Goal: Task Accomplishment & Management: Manage account settings

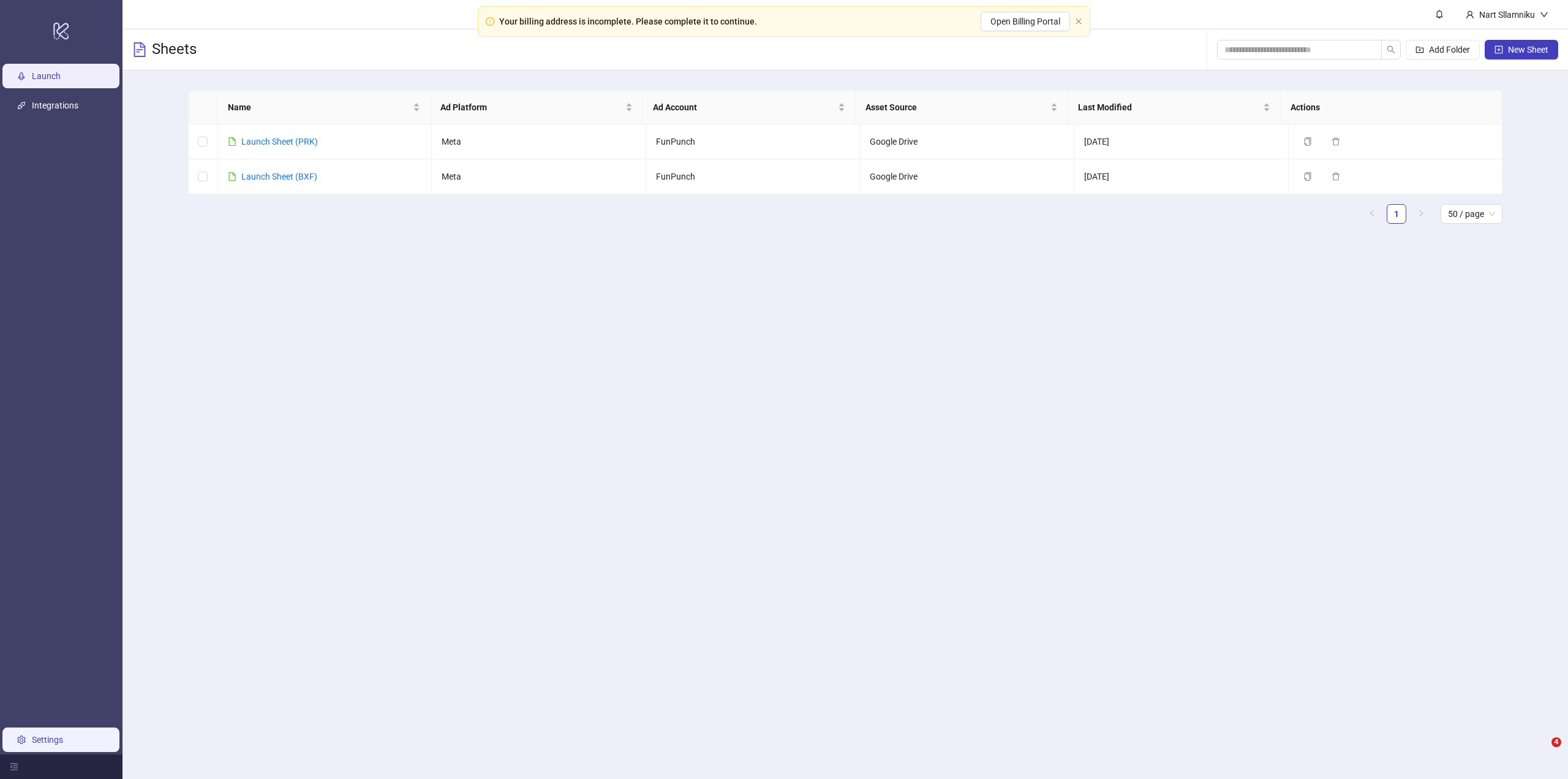
click at [63, 735] on link "Settings" at bounding box center [47, 740] width 32 height 10
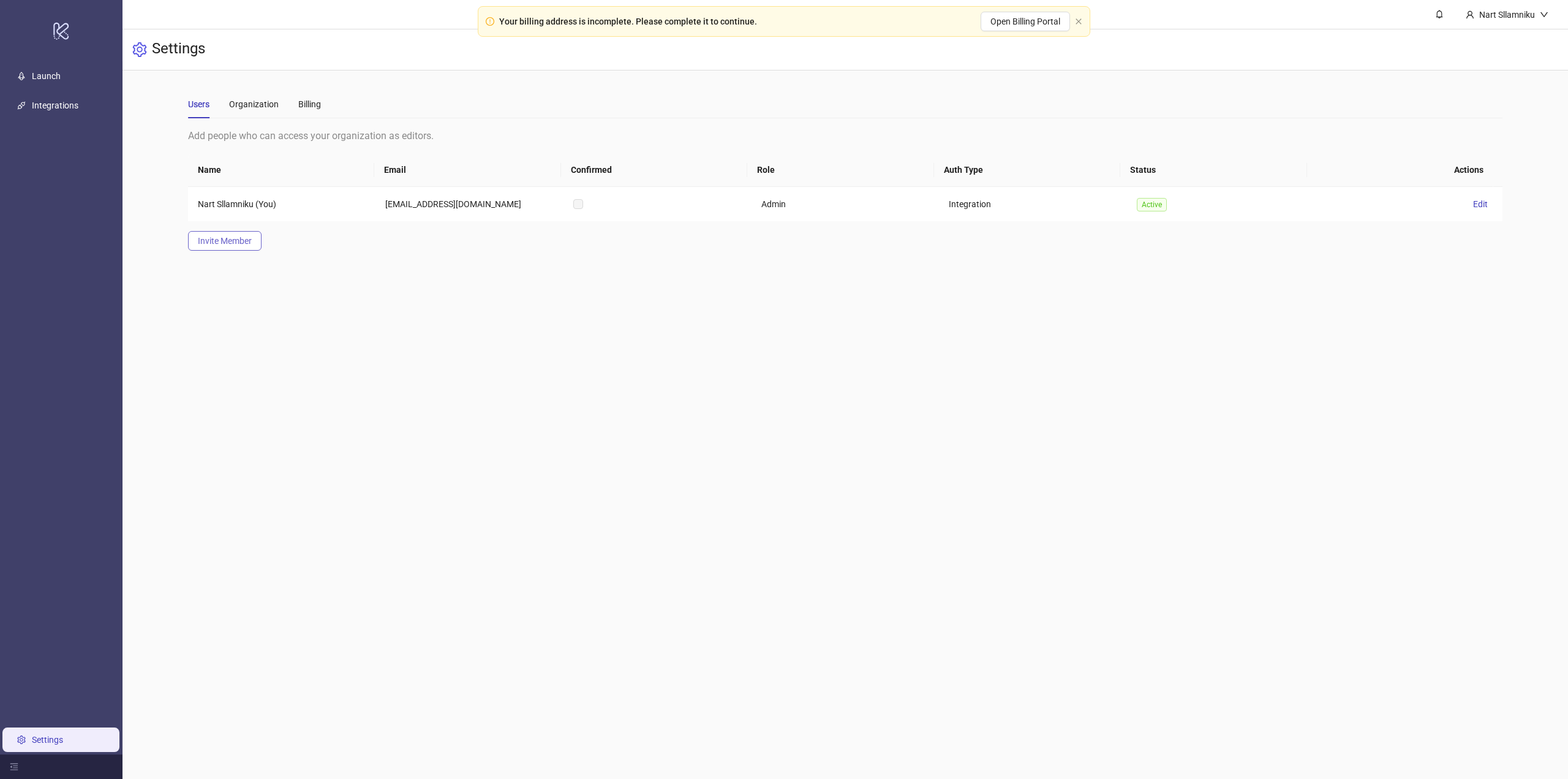
click at [235, 246] on button "Invite Member" at bounding box center [225, 241] width 73 height 19
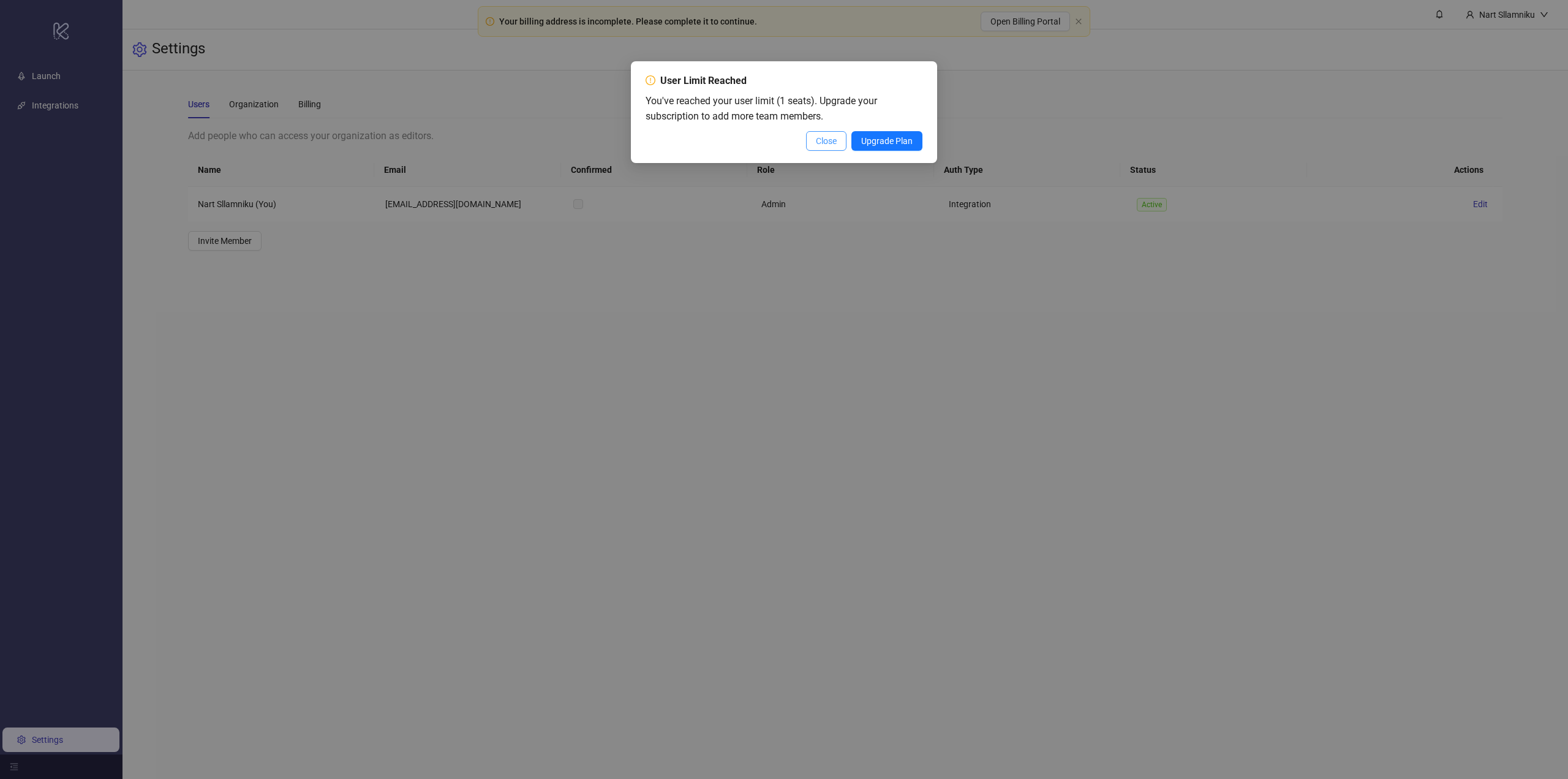
click at [831, 141] on span "Close" at bounding box center [826, 141] width 21 height 10
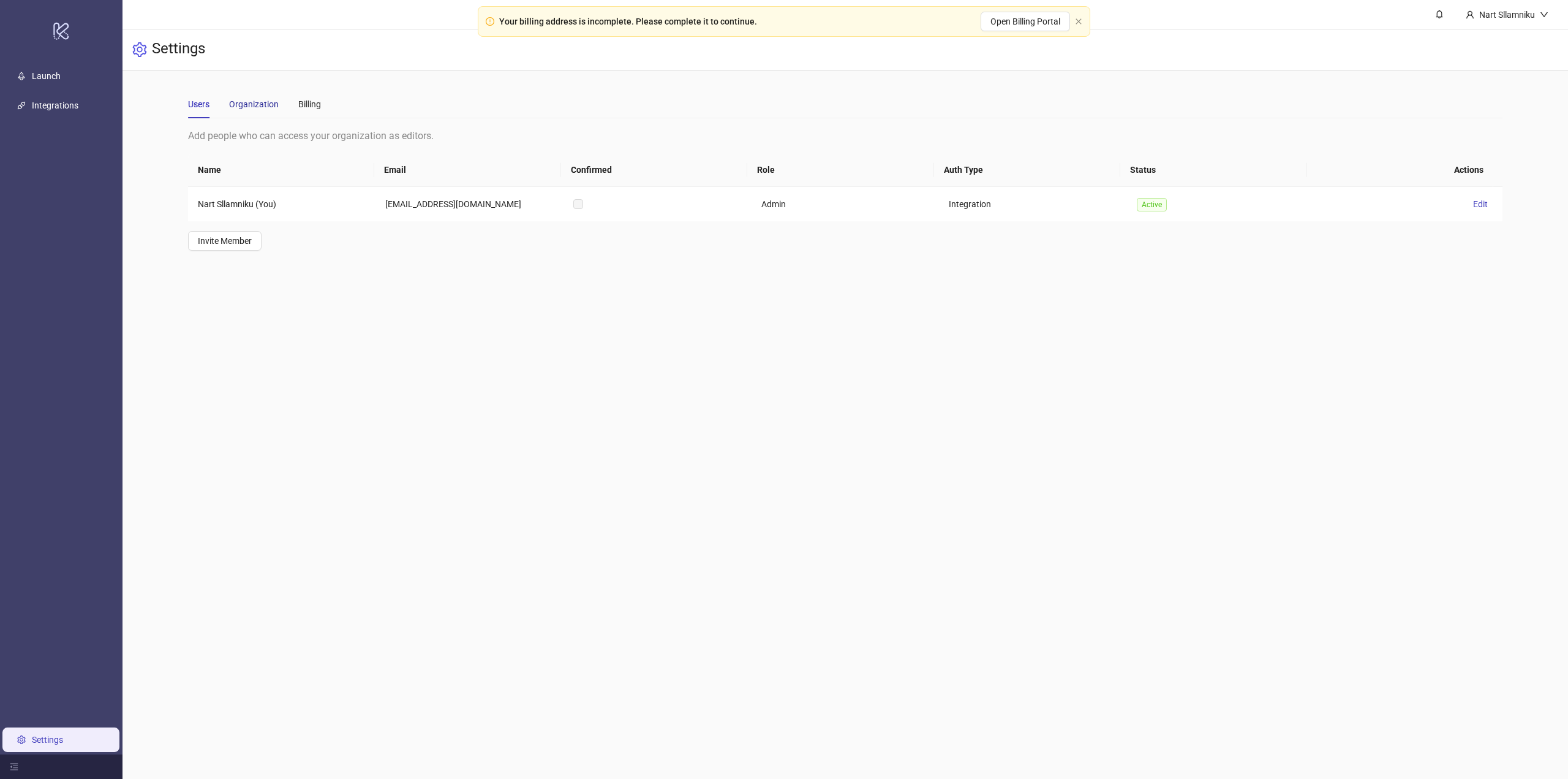
click at [255, 105] on div "Organization" at bounding box center [253, 104] width 50 height 14
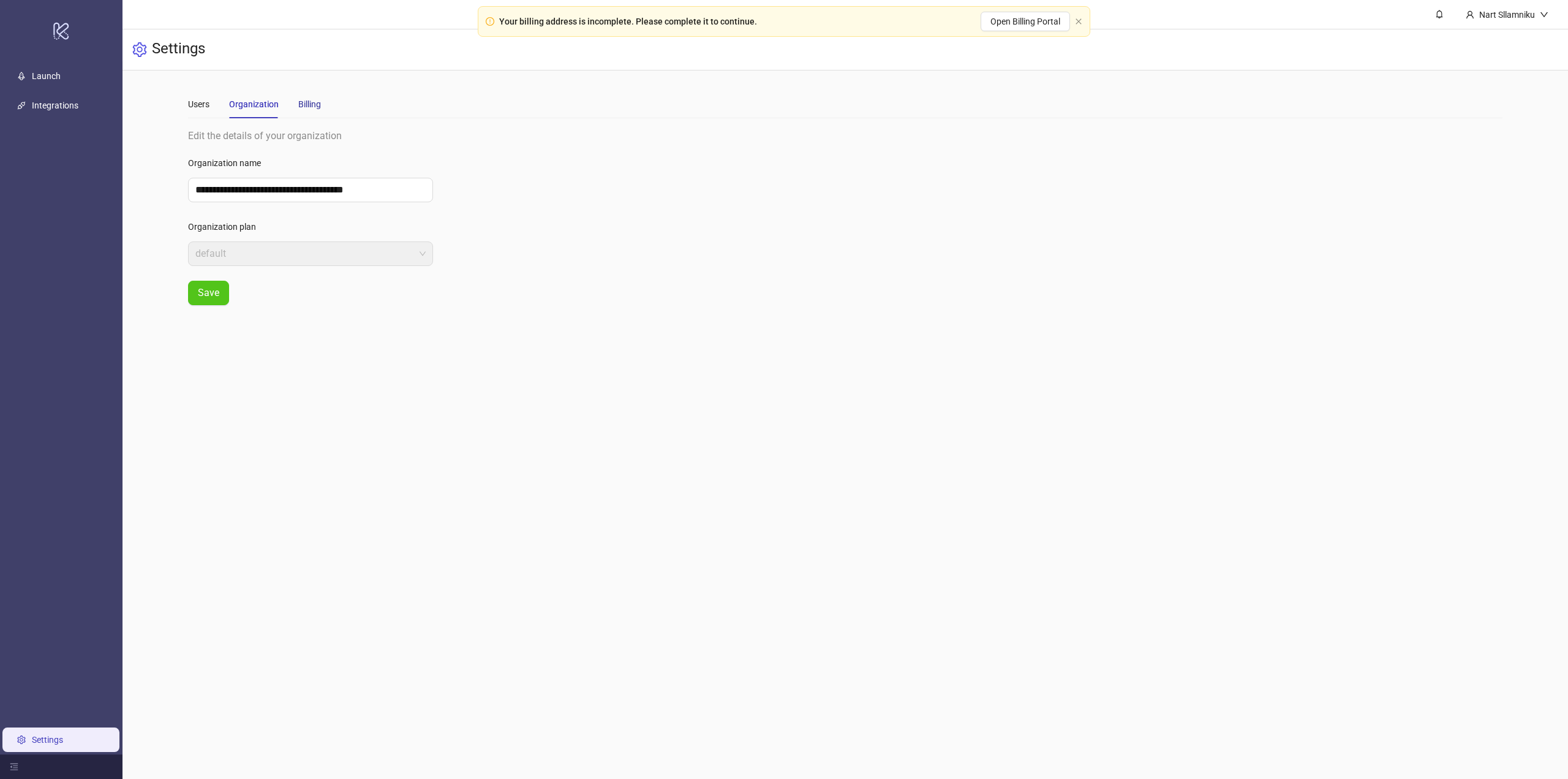
click at [308, 108] on div "Billing" at bounding box center [310, 104] width 23 height 14
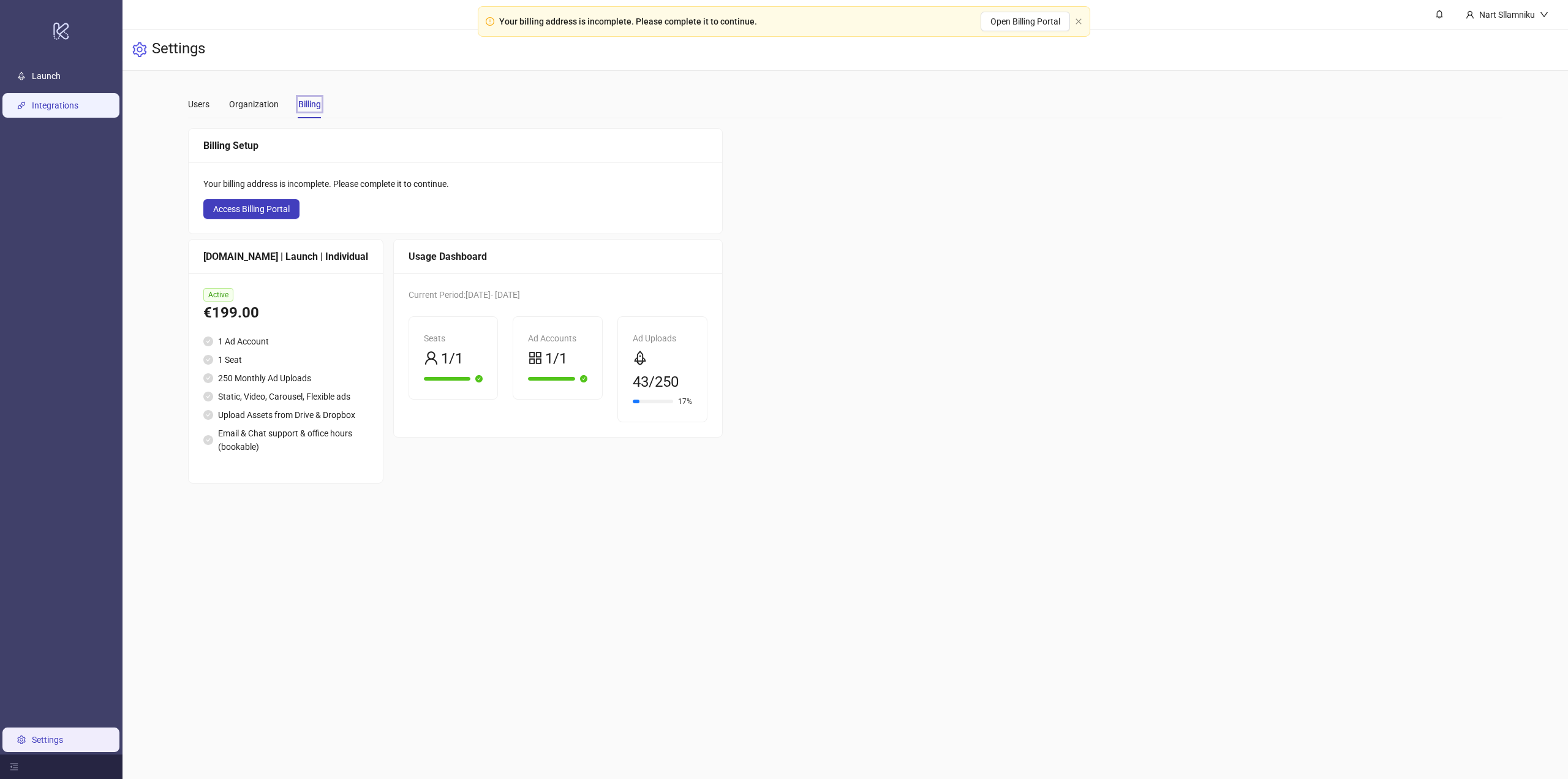
click at [58, 101] on link "Integrations" at bounding box center [55, 106] width 47 height 10
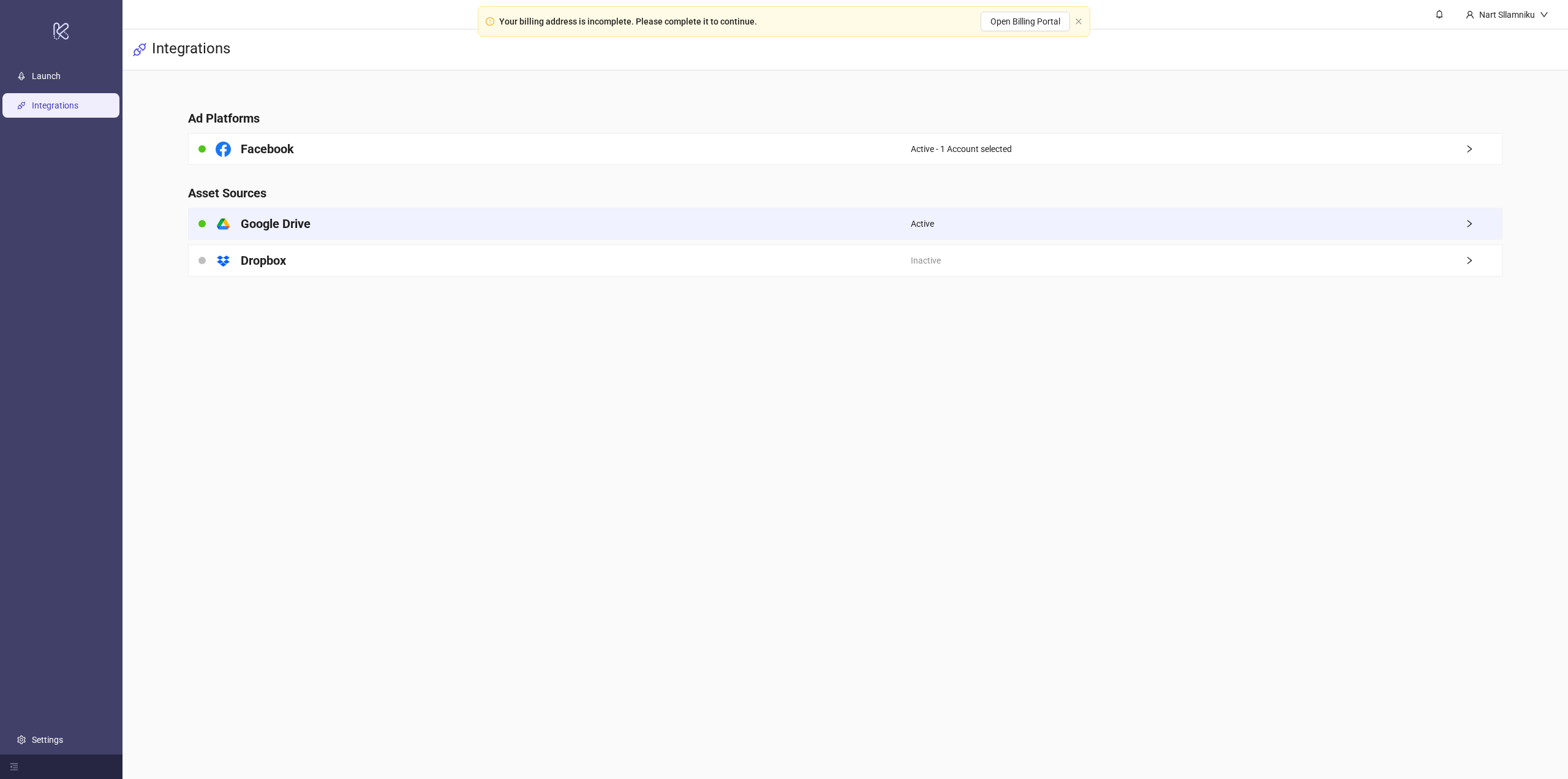
click at [349, 227] on div "platform/google_drive Google Drive" at bounding box center [550, 223] width 723 height 31
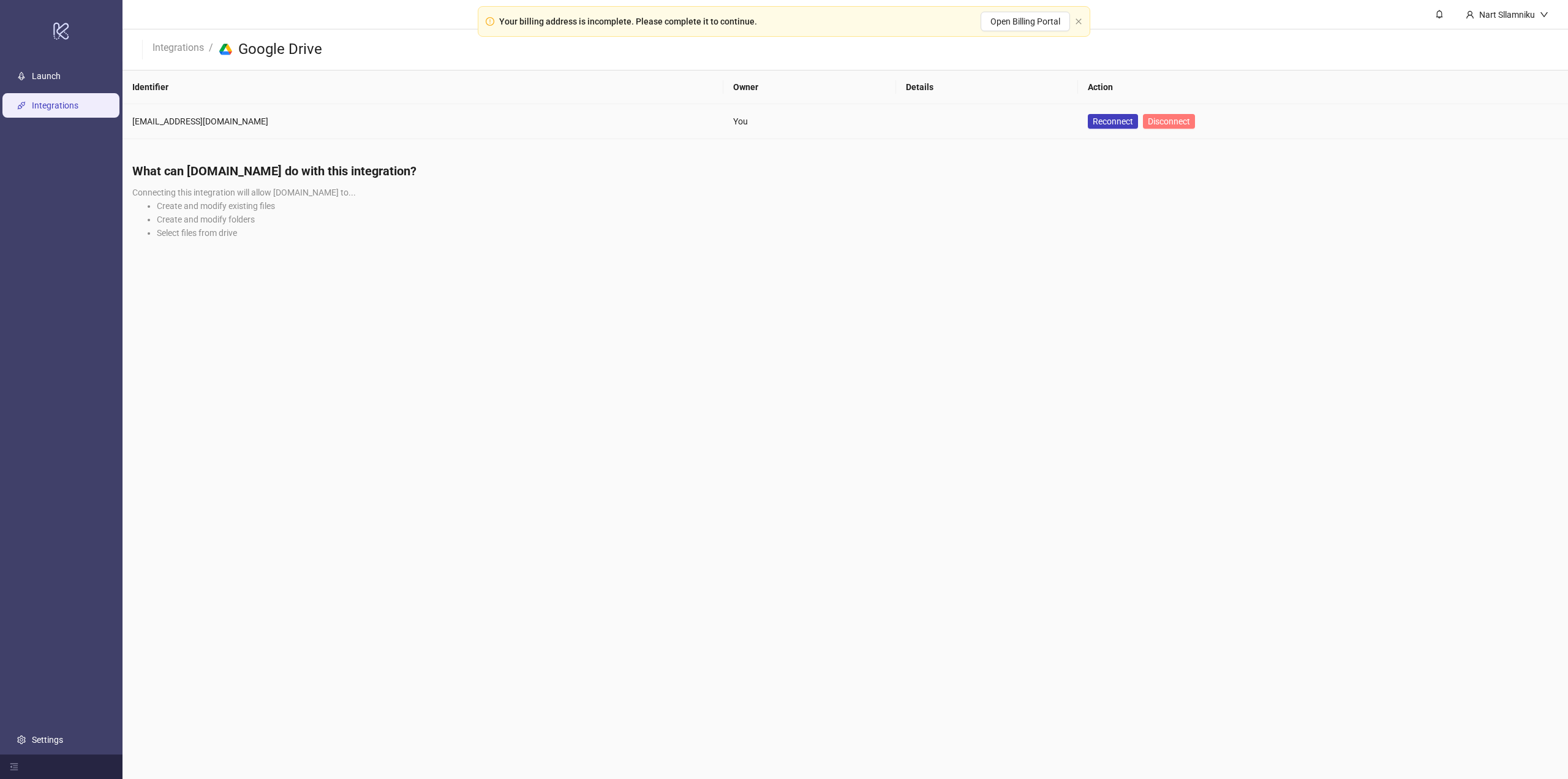
click at [1148, 120] on span "Disconnect" at bounding box center [1169, 121] width 42 height 10
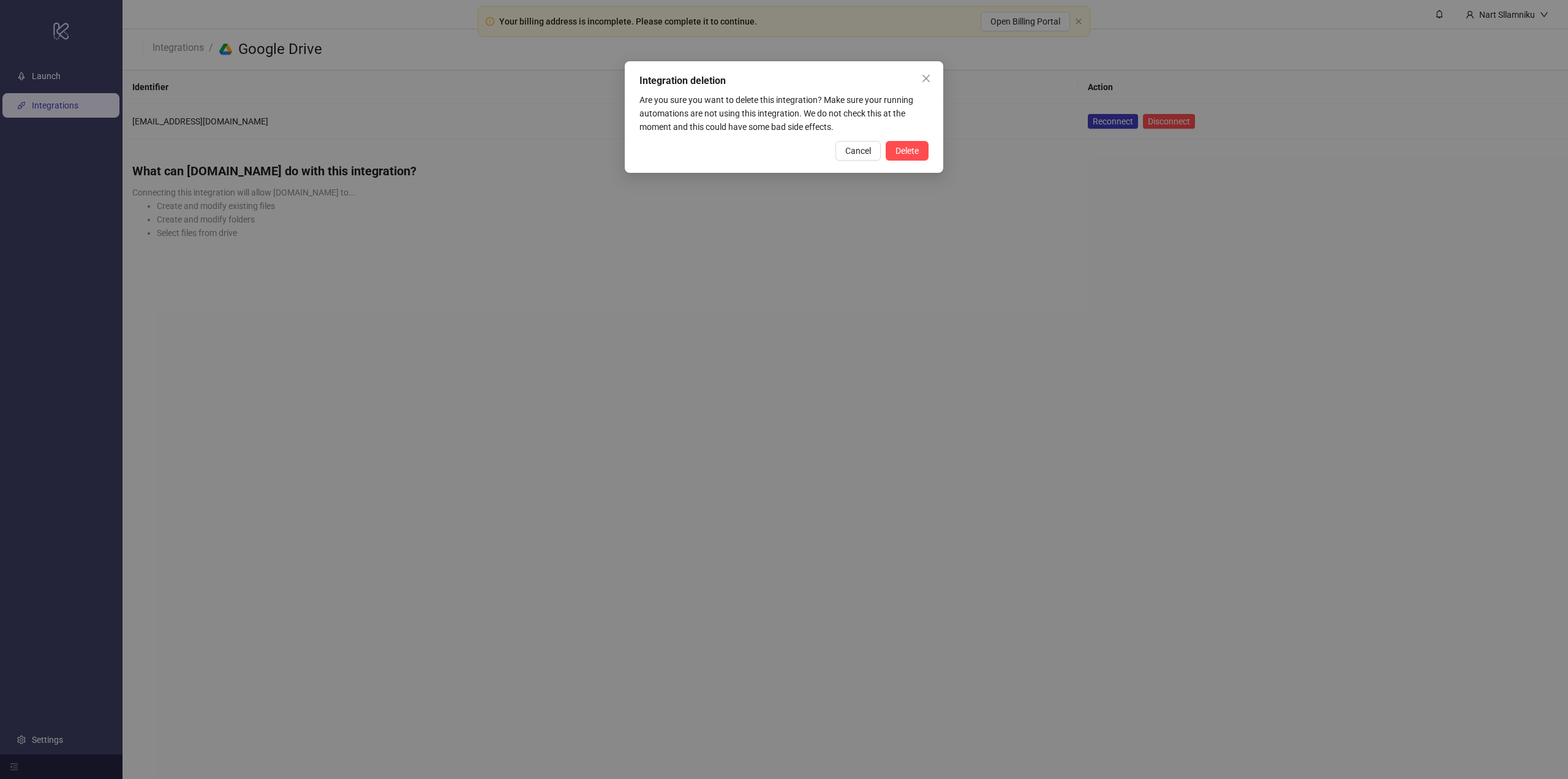
click at [934, 146] on div "Integration deletion Are you sure you want to delete this integration? Make sur…" at bounding box center [784, 116] width 319 height 111
click at [929, 146] on div "Integration deletion Are you sure you want to delete this integration? Make sur…" at bounding box center [784, 116] width 319 height 111
click at [919, 147] on button "Delete" at bounding box center [907, 150] width 43 height 19
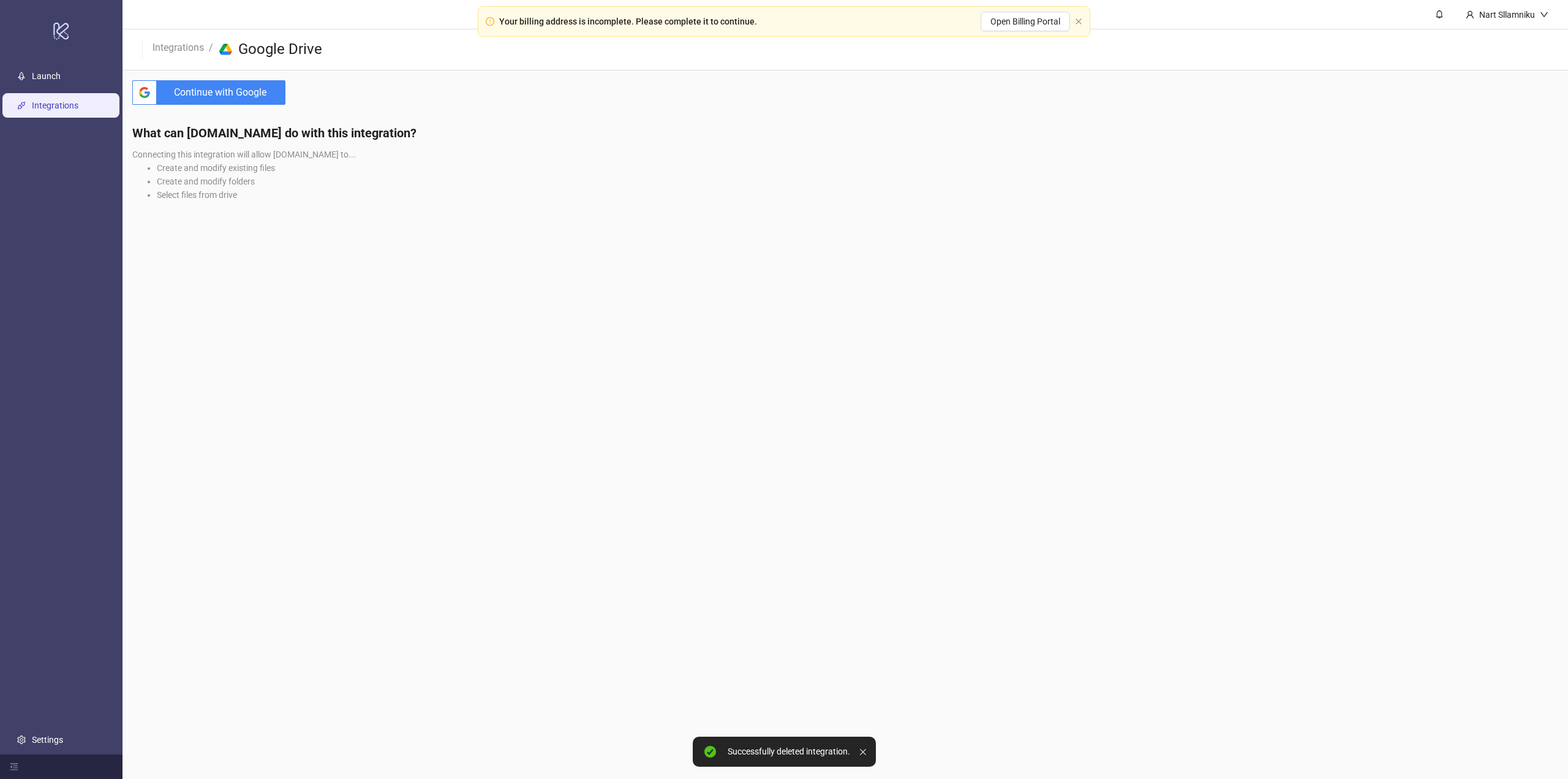
click at [577, 216] on div "What can [DOMAIN_NAME] do with this integration? Connecting this integration wi…" at bounding box center [845, 167] width 1446 height 106
